Goal: Information Seeking & Learning: Learn about a topic

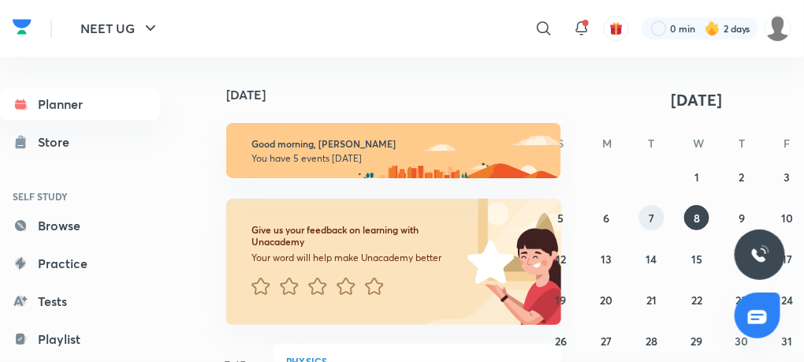
click at [648, 215] on abbr "7" at bounding box center [651, 217] width 6 height 15
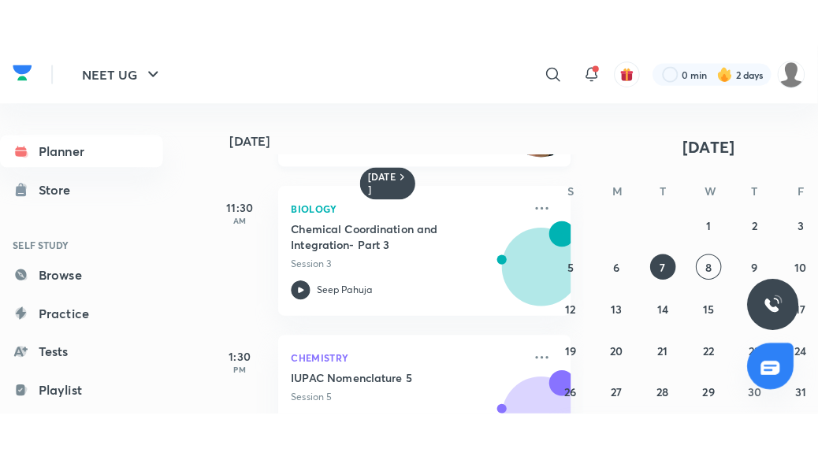
scroll to position [114, 0]
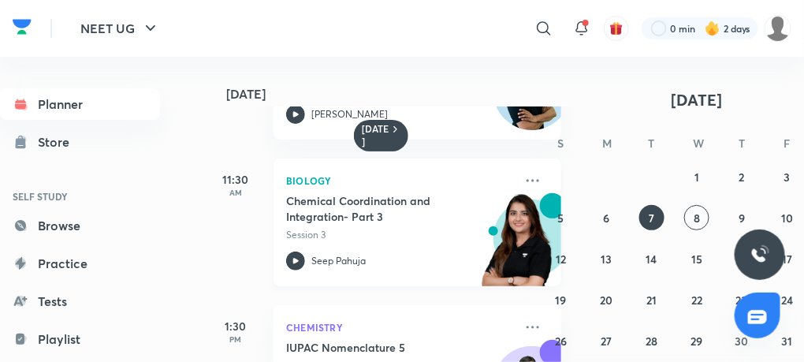
click at [302, 251] on div at bounding box center [295, 260] width 19 height 19
